Goal: Task Accomplishment & Management: Use online tool/utility

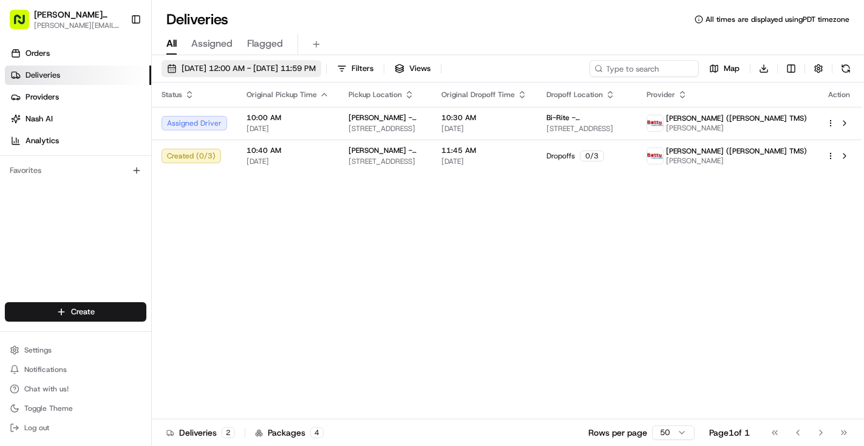
click at [292, 66] on span "[DATE] 12:00 AM - [DATE] 11:59 PM" at bounding box center [249, 68] width 134 height 11
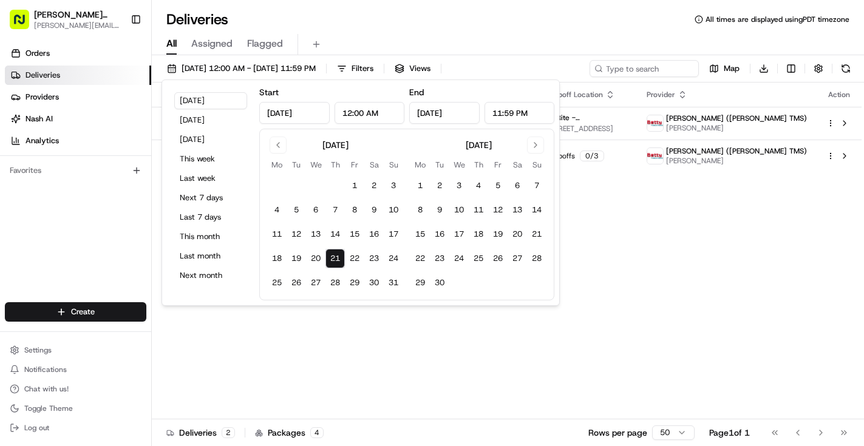
click at [335, 257] on button "21" at bounding box center [335, 258] width 19 height 19
click at [341, 282] on button "28" at bounding box center [335, 282] width 19 height 19
type input "[DATE]"
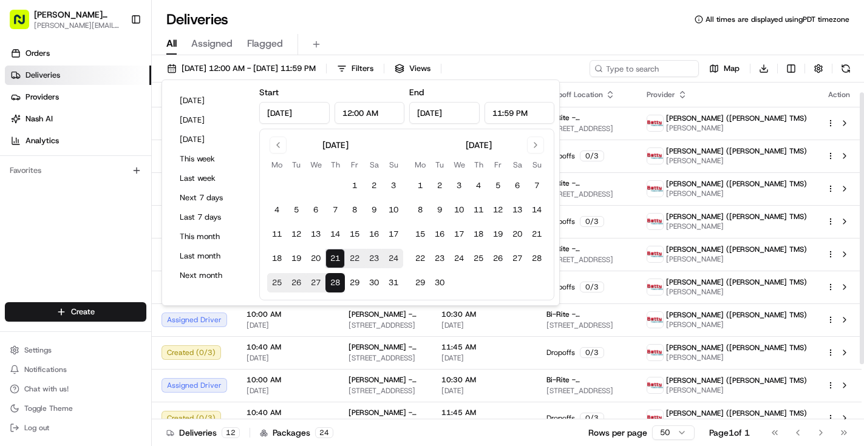
scroll to position [81, 0]
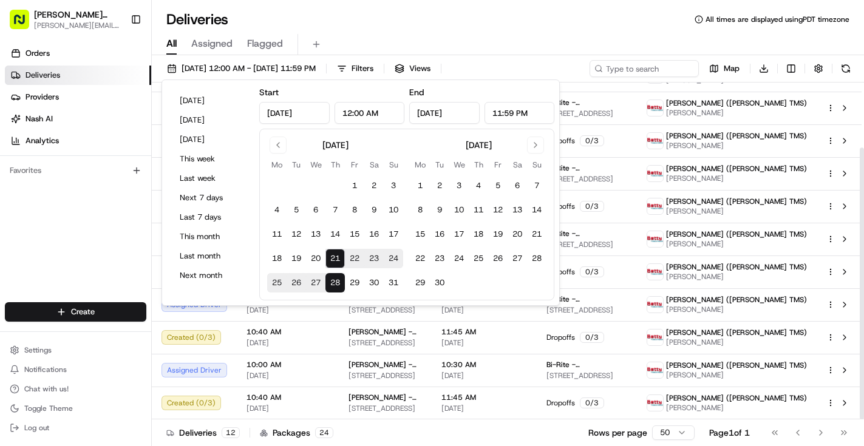
click at [542, 22] on div "Deliveries All times are displayed using PDT timezone" at bounding box center [508, 19] width 713 height 19
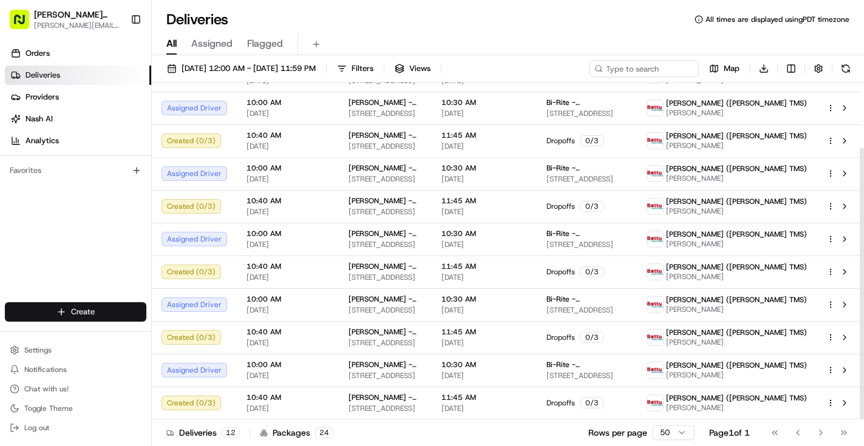
click at [76, 305] on html "[PERSON_NAME] Bread [PERSON_NAME][EMAIL_ADDRESS][DOMAIN_NAME] Toggle Sidebar Or…" at bounding box center [432, 223] width 864 height 446
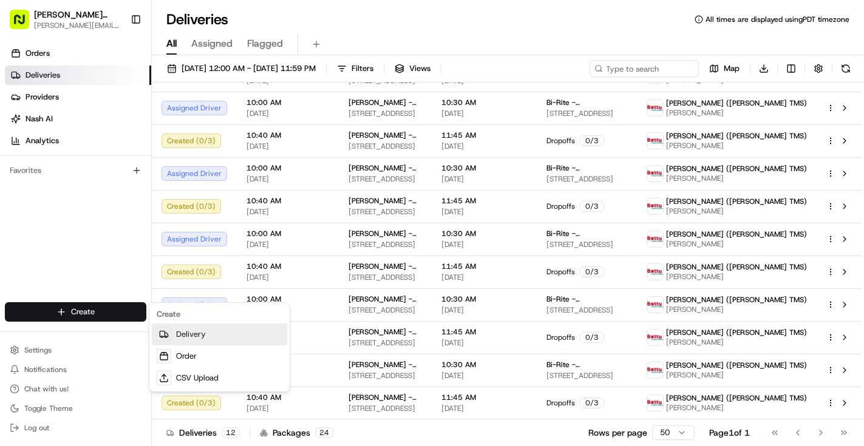
click at [185, 336] on link "Delivery" at bounding box center [219, 335] width 135 height 22
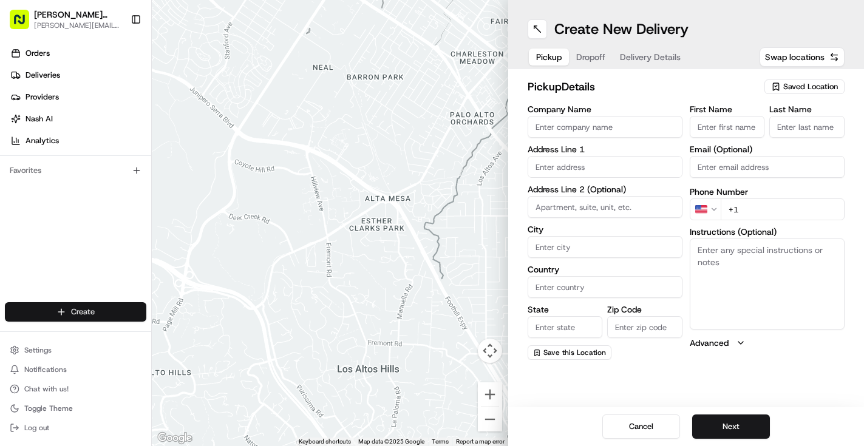
click at [80, 318] on html "[PERSON_NAME] Bread [PERSON_NAME][EMAIL_ADDRESS][DOMAIN_NAME] Toggle Sidebar Or…" at bounding box center [432, 223] width 864 height 446
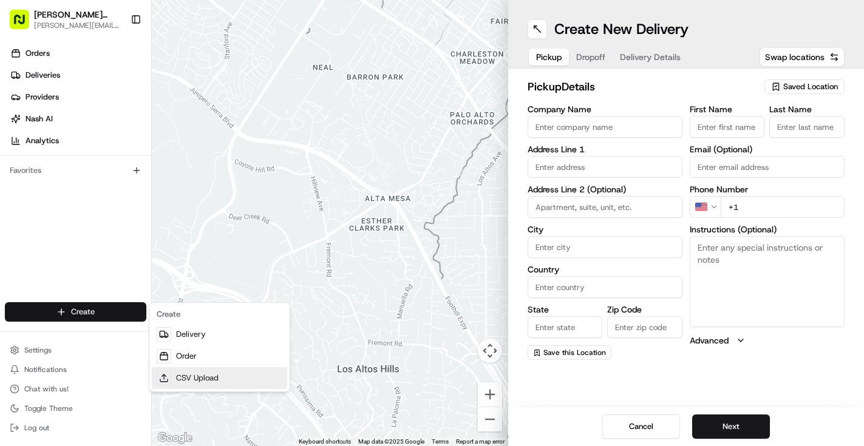
click at [189, 380] on link "CSV Upload" at bounding box center [219, 378] width 135 height 22
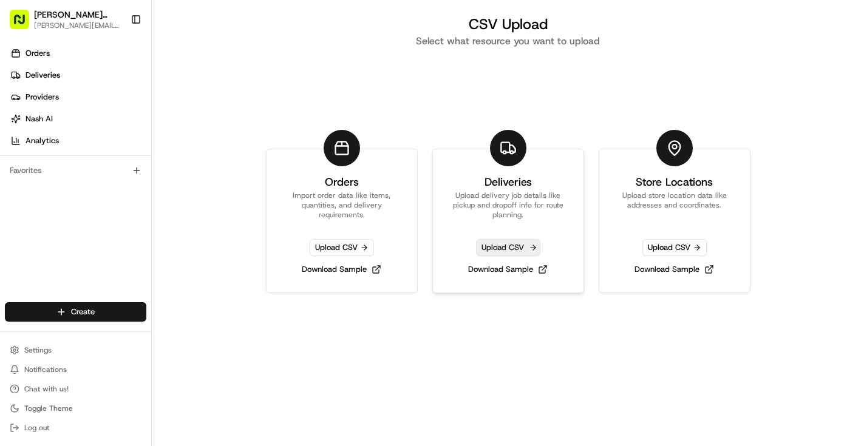
click at [511, 246] on span "Upload CSV" at bounding box center [508, 247] width 64 height 17
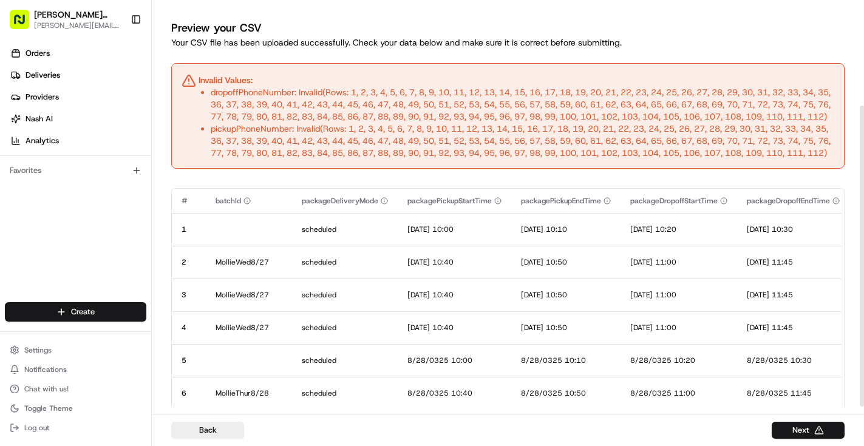
scroll to position [143, 0]
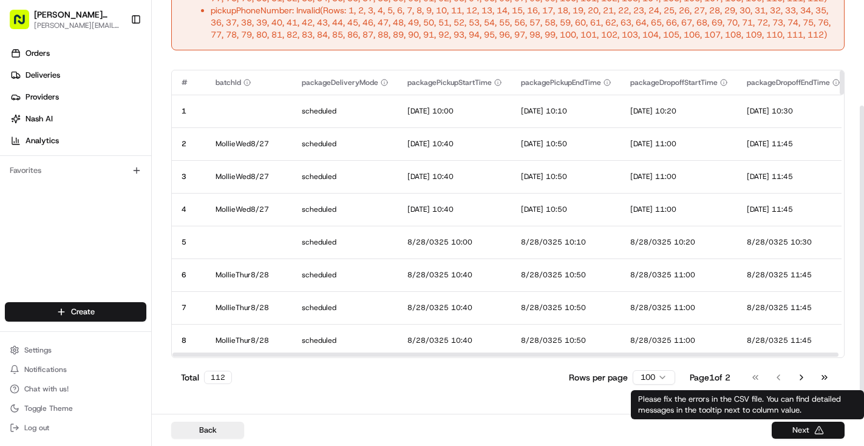
click at [805, 434] on button "Next" at bounding box center [808, 430] width 73 height 17
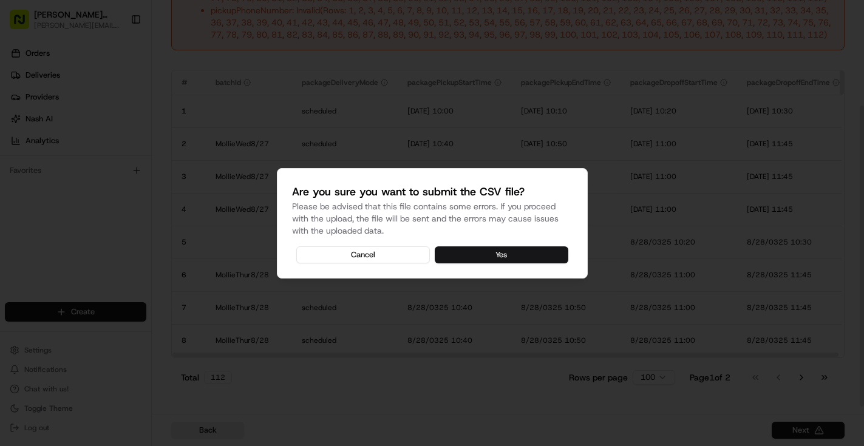
click at [507, 255] on button "Yes" at bounding box center [502, 255] width 134 height 17
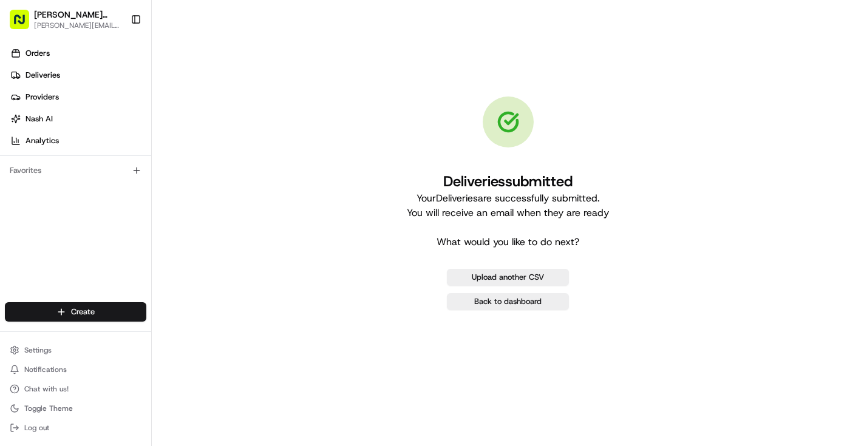
scroll to position [0, 0]
